Goal: Task Accomplishment & Management: Use online tool/utility

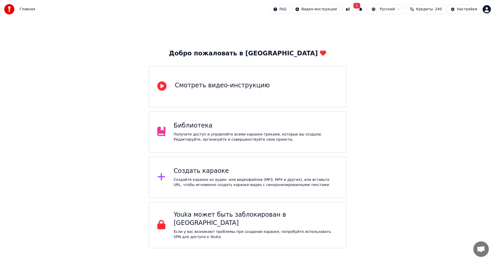
click at [420, 221] on div "Добро пожаловать в Youka Смотреть видео-инструкцию Библиотека Получите доступ и…" at bounding box center [247, 134] width 495 height 230
click at [206, 172] on div "Создать караоке" at bounding box center [256, 171] width 164 height 8
click at [219, 183] on div "Создайте караоке из аудио- или видеофайлов (MP3, MP4 и других), или вставьте UR…" at bounding box center [256, 183] width 164 height 10
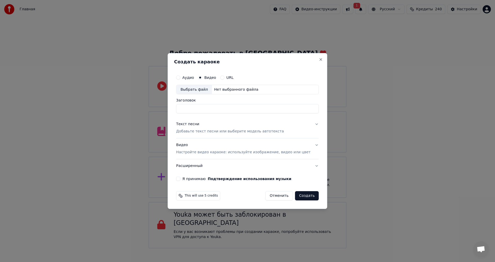
click at [200, 91] on div "Выбрать файл" at bounding box center [195, 89] width 36 height 9
type input "**********"
click at [215, 131] on p "Добавьте текст песни или выберите модель автотекста" at bounding box center [230, 131] width 108 height 5
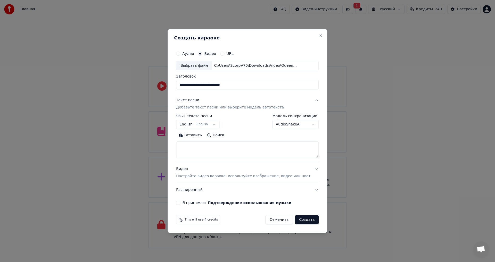
click at [199, 126] on button "English English" at bounding box center [197, 124] width 43 height 9
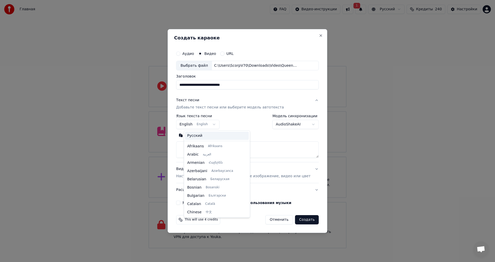
scroll to position [41, 0]
select select "**"
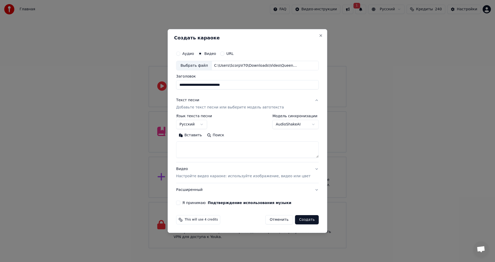
click at [201, 148] on textarea at bounding box center [247, 150] width 143 height 17
paste textarea "**********"
type textarea "**********"
click at [180, 202] on button "Я принимаю Подтверждение использования музыки" at bounding box center [178, 203] width 4 height 4
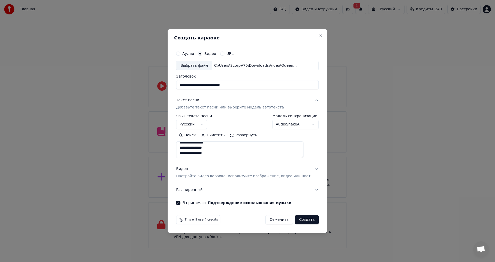
click at [308, 219] on button "Создать" at bounding box center [307, 219] width 24 height 9
select select "**"
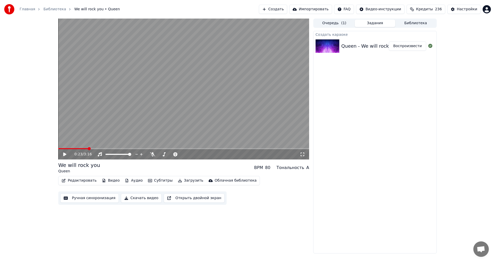
click at [199, 81] on video at bounding box center [183, 89] width 251 height 141
click at [174, 121] on video at bounding box center [183, 89] width 251 height 141
click at [239, 108] on video at bounding box center [183, 89] width 251 height 141
click at [120, 156] on span at bounding box center [121, 154] width 3 height 3
click at [131, 155] on span at bounding box center [129, 154] width 3 height 3
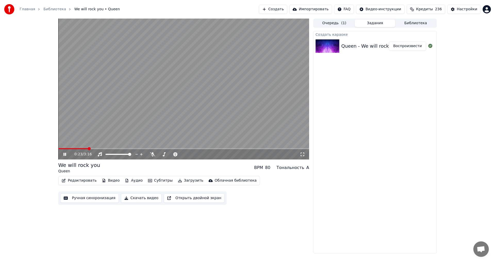
click at [240, 113] on video at bounding box center [183, 89] width 251 height 141
click at [239, 113] on video at bounding box center [183, 89] width 251 height 141
click at [409, 46] on button "Воспроизвести" at bounding box center [407, 46] width 37 height 9
click at [156, 76] on video at bounding box center [183, 89] width 251 height 141
click at [117, 155] on span at bounding box center [113, 154] width 14 height 1
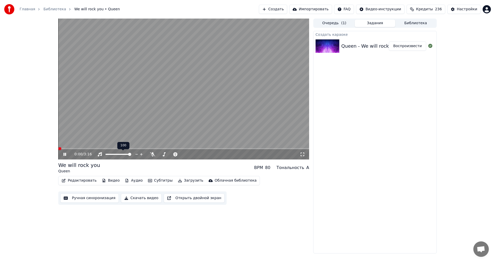
click at [131, 154] on span at bounding box center [129, 154] width 3 height 3
click at [187, 98] on video at bounding box center [183, 89] width 251 height 141
click at [472, 10] on div "Настройки" at bounding box center [467, 9] width 20 height 5
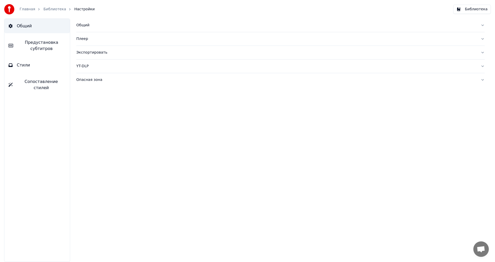
click at [483, 39] on button "Плеер" at bounding box center [280, 38] width 409 height 13
click at [83, 113] on div "YT-DLP" at bounding box center [276, 112] width 400 height 5
click at [93, 126] on div "Опасная зона" at bounding box center [276, 124] width 400 height 5
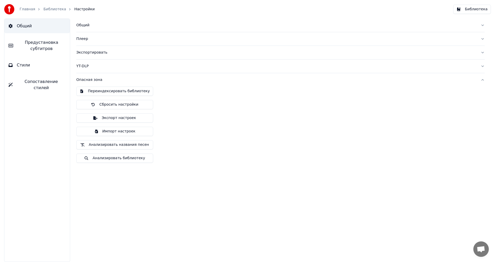
click at [20, 66] on span "Стили" at bounding box center [23, 65] width 13 height 6
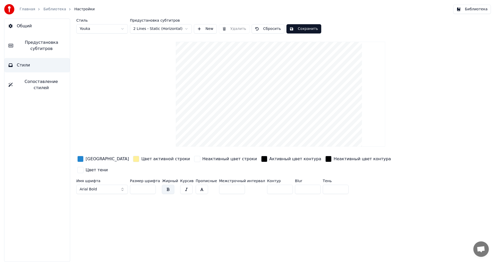
click at [36, 45] on span "Предустановка субтитров" at bounding box center [41, 45] width 49 height 12
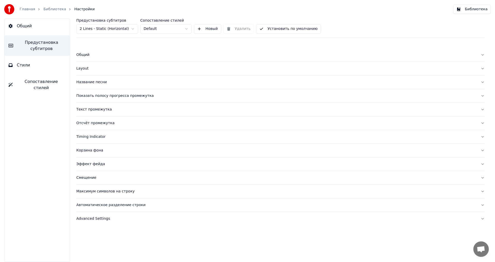
click at [26, 67] on span "Стили" at bounding box center [23, 65] width 13 height 6
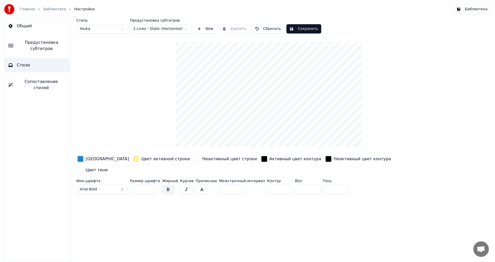
click at [35, 79] on span "Сопоставление стилей" at bounding box center [41, 85] width 49 height 12
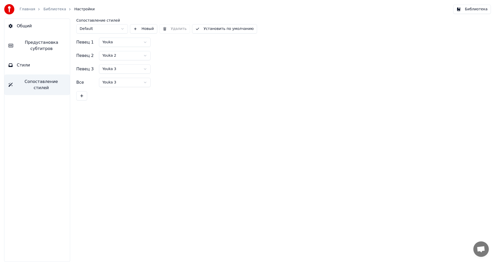
click at [51, 11] on link "Библиотека" at bounding box center [54, 9] width 23 height 5
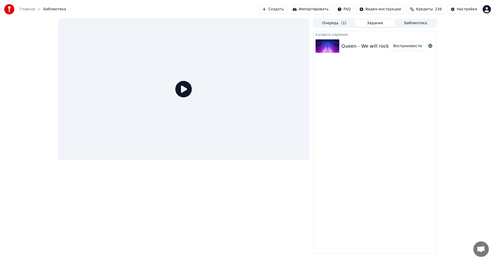
click at [181, 91] on icon at bounding box center [183, 89] width 17 height 17
click at [407, 46] on button "Воспроизвести" at bounding box center [407, 46] width 37 height 9
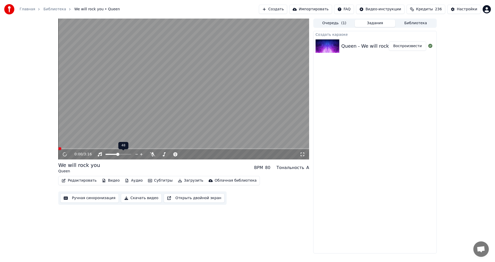
click at [118, 154] on span at bounding box center [112, 154] width 12 height 1
click at [131, 154] on span at bounding box center [128, 154] width 3 height 3
click at [129, 153] on span at bounding box center [128, 154] width 3 height 3
click at [153, 117] on video at bounding box center [183, 89] width 251 height 141
